Goal: Task Accomplishment & Management: Use online tool/utility

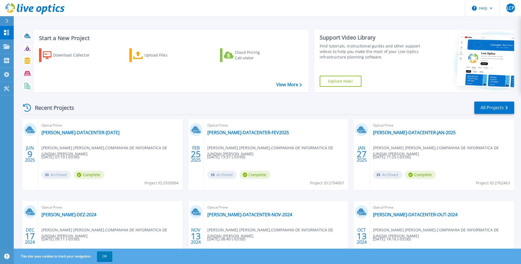
click at [165, 95] on div "Start a New Project Download Collector Upload Files Cloud Pricing Calculator Vi…" at bounding box center [267, 60] width 493 height 71
click at [222, 88] on div "Download Collector Upload Files Cloud Pricing Calculator" at bounding box center [170, 67] width 271 height 46
